Goal: Transaction & Acquisition: Purchase product/service

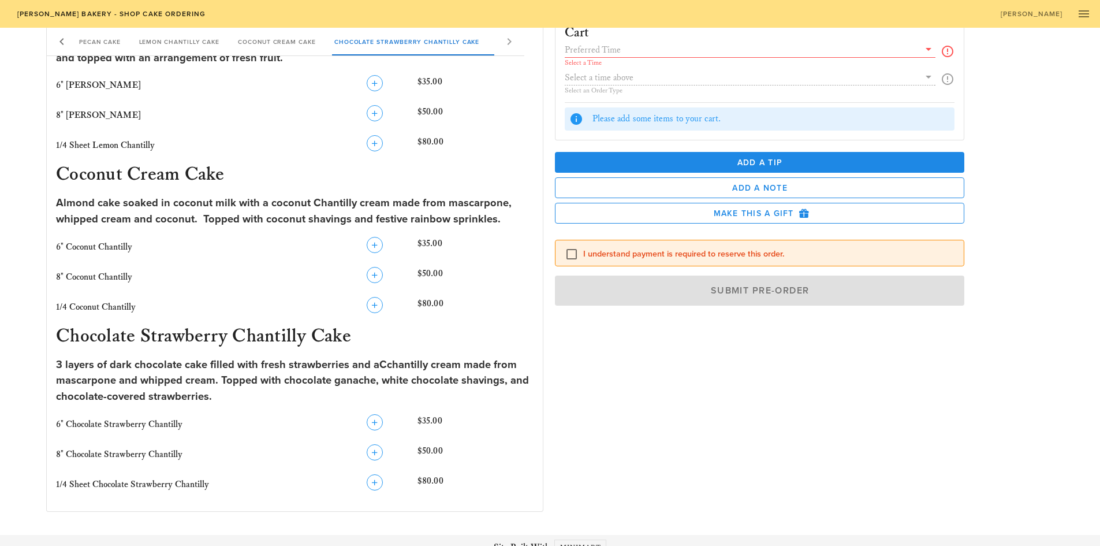
scroll to position [797, 0]
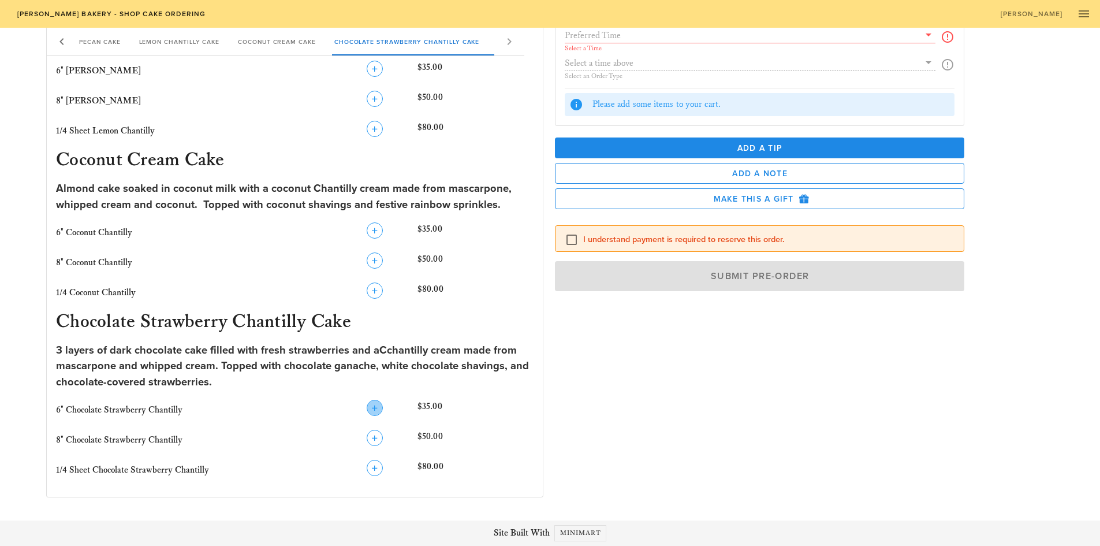
click at [375, 407] on icon "button" at bounding box center [375, 408] width 14 height 14
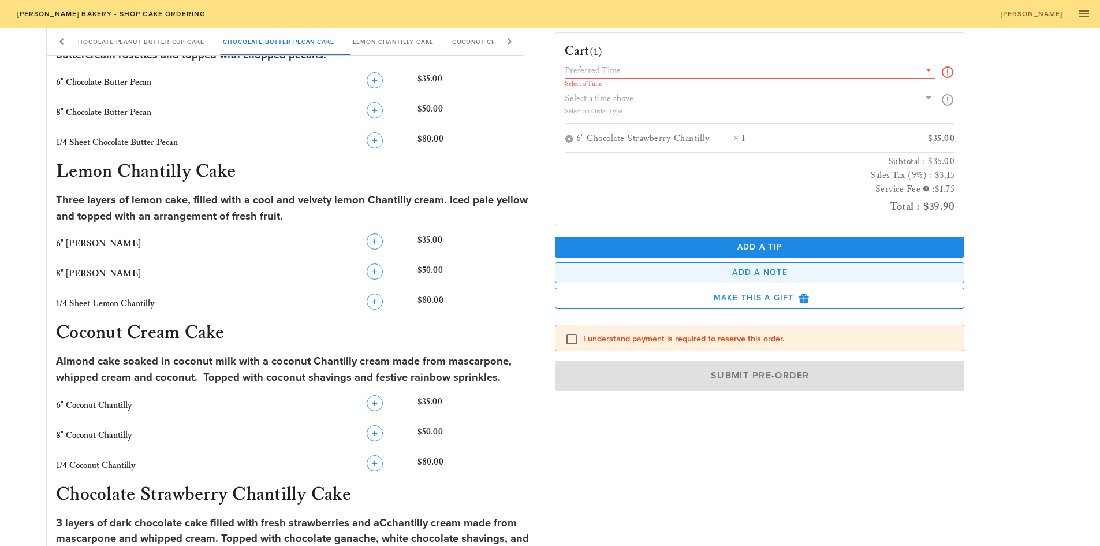
scroll to position [618, 0]
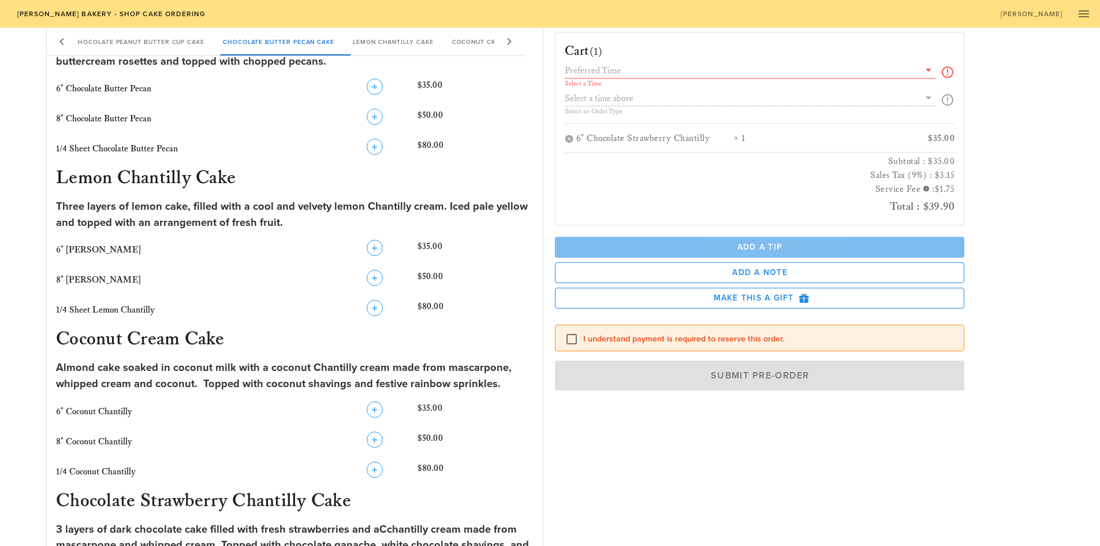
click at [767, 248] on span "Add a Tip" at bounding box center [759, 247] width 391 height 10
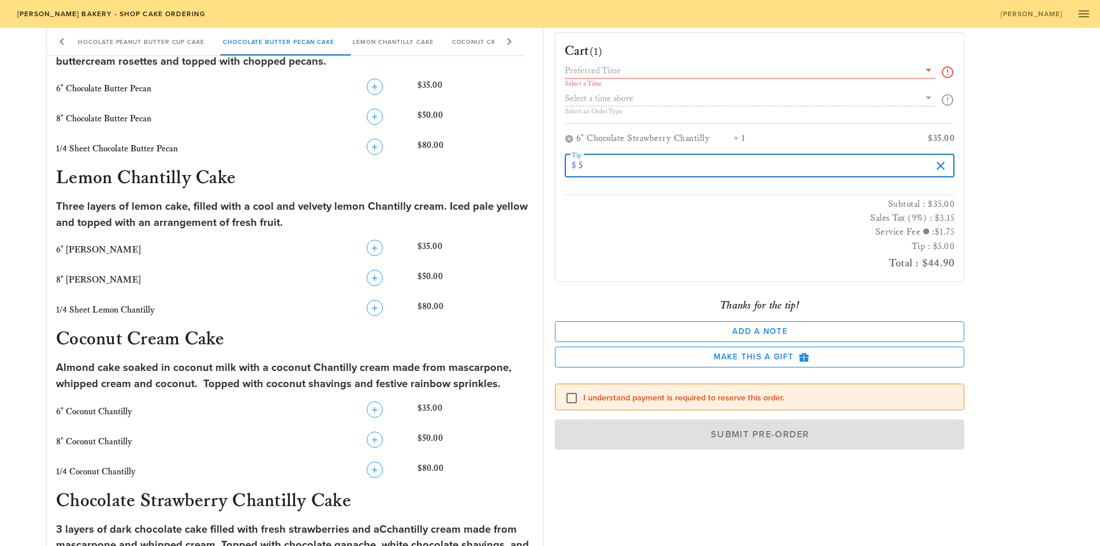
click at [592, 163] on input "5" at bounding box center [754, 165] width 353 height 18
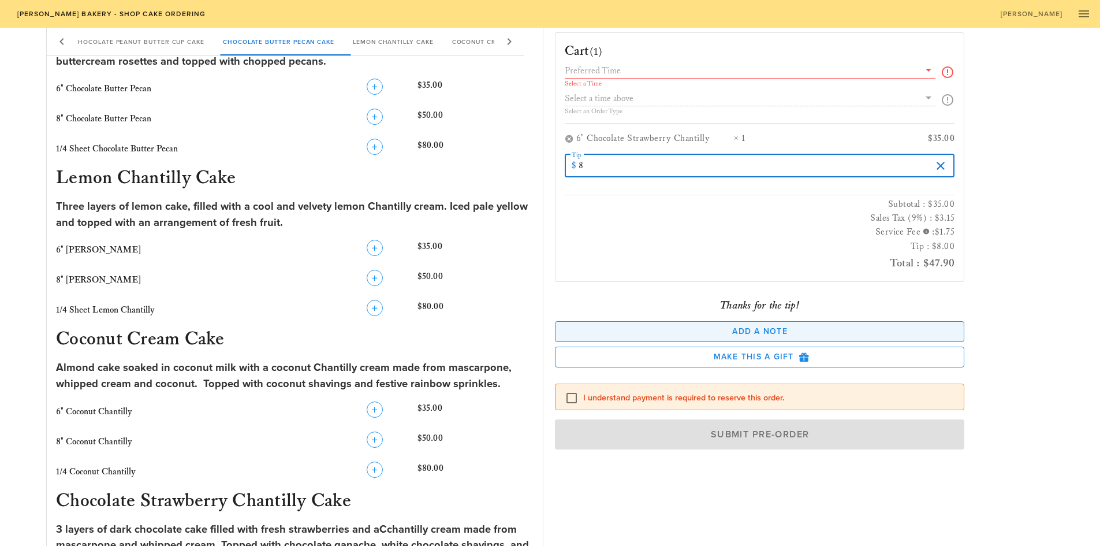
type input "8"
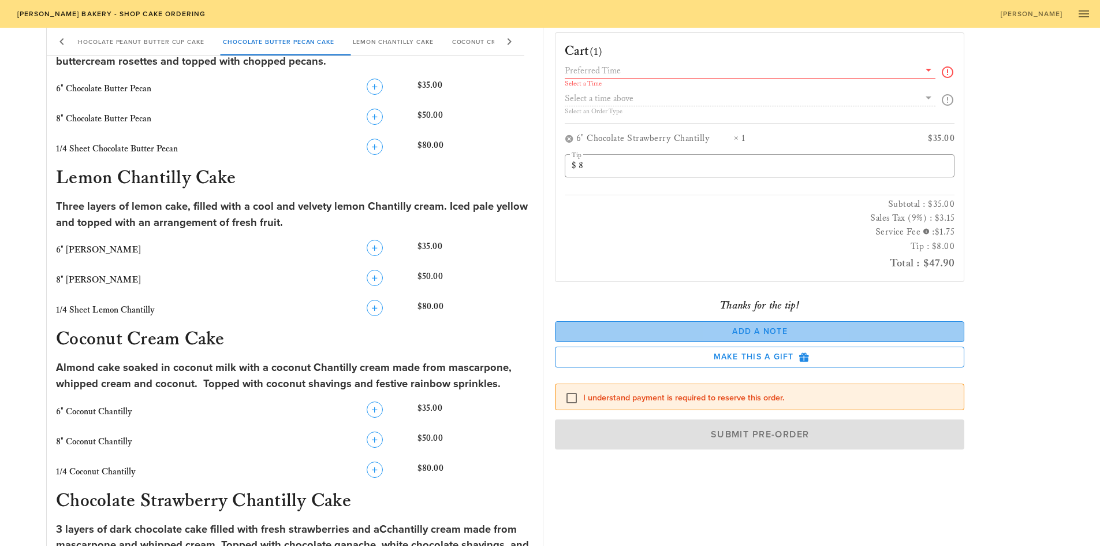
click at [768, 337] on button "Add a Note" at bounding box center [760, 331] width 410 height 21
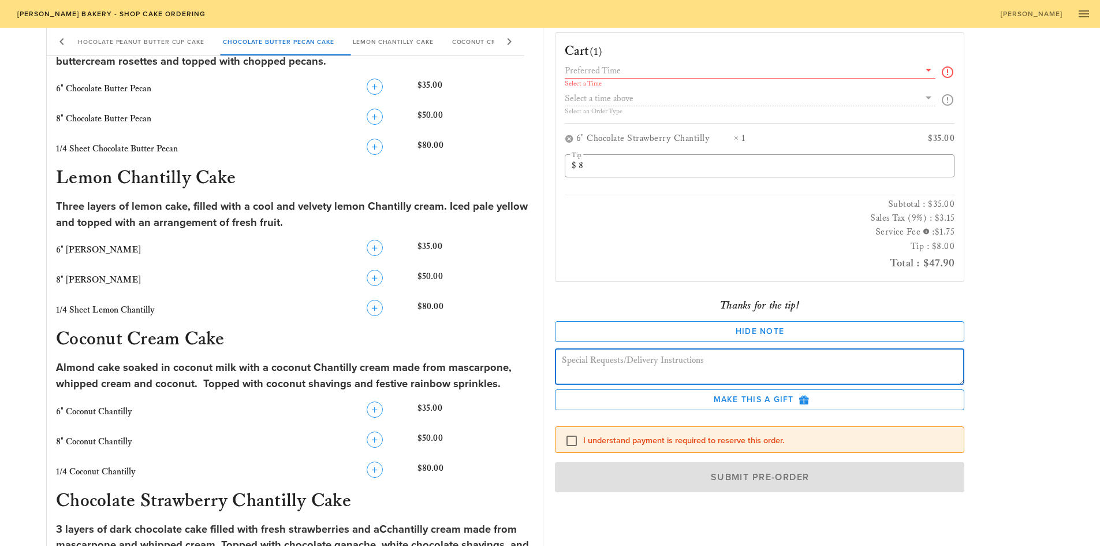
click at [763, 354] on textarea at bounding box center [763, 368] width 403 height 32
type textarea "Happy Birthday G-eazy!"
click at [569, 441] on div at bounding box center [572, 441] width 20 height 20
checkbox input "true"
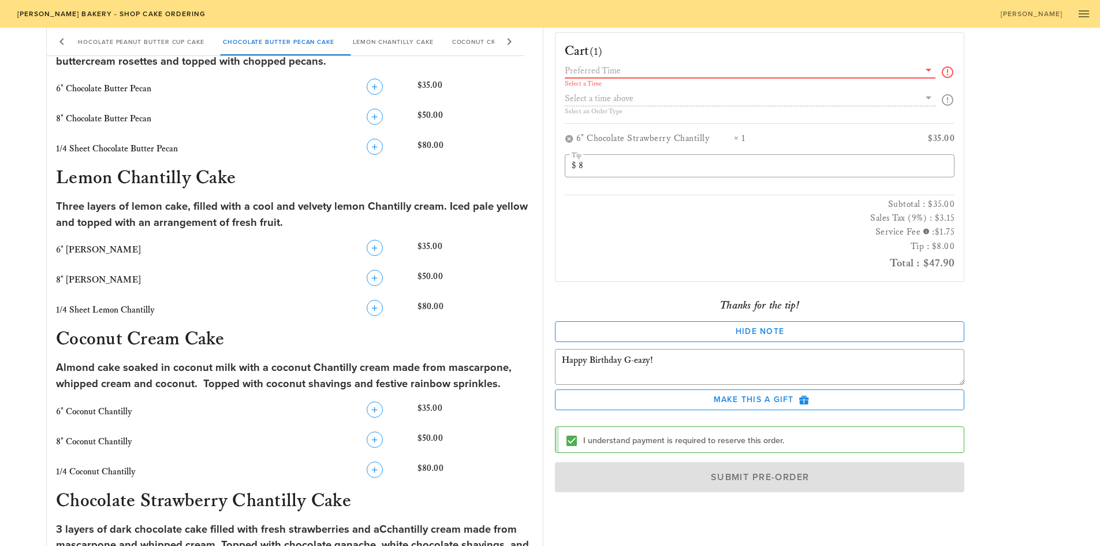
click at [647, 74] on input "text" at bounding box center [742, 70] width 355 height 15
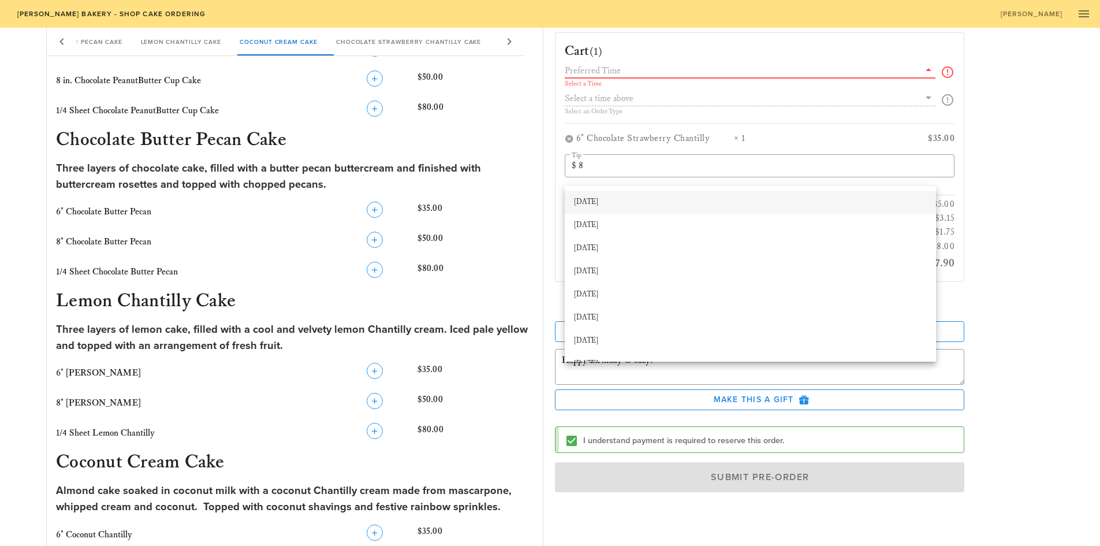
scroll to position [503, 0]
